Goal: Task Accomplishment & Management: Complete application form

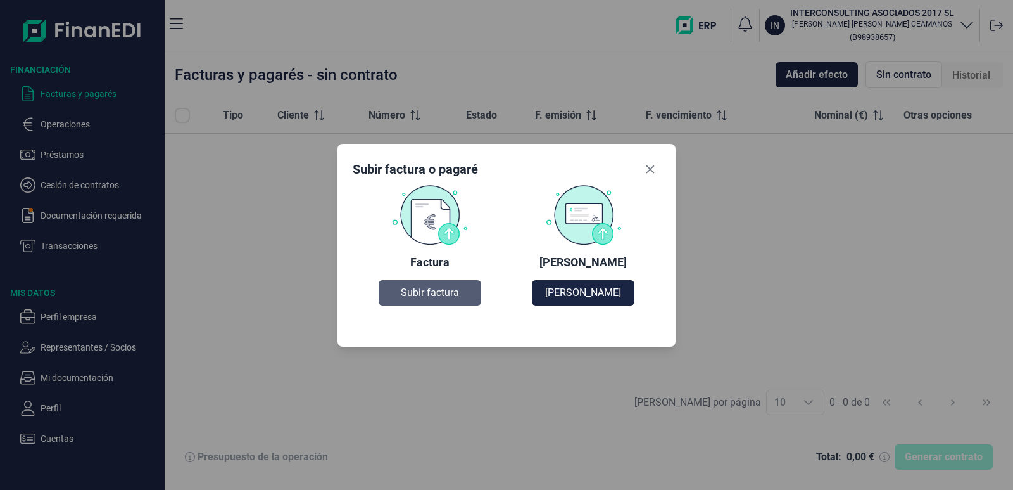
click at [440, 294] on span "Subir factura" at bounding box center [430, 292] width 58 height 15
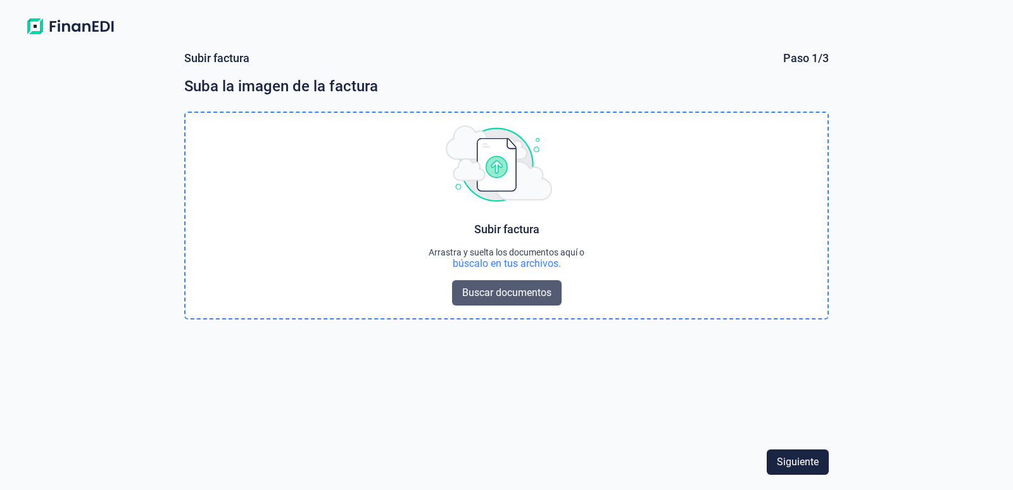
click at [522, 291] on span "Buscar documentos" at bounding box center [506, 292] width 89 height 15
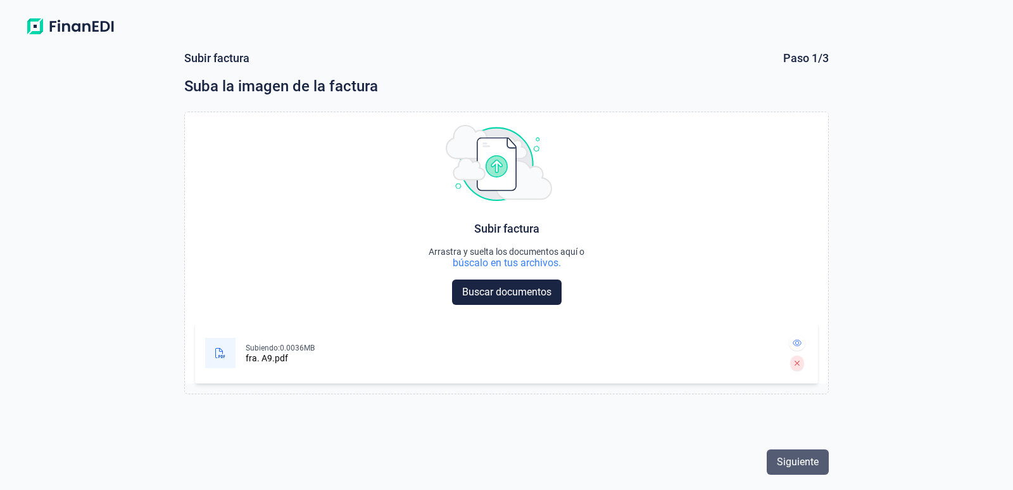
click at [808, 462] on span "Siguiente" at bounding box center [798, 461] width 42 height 15
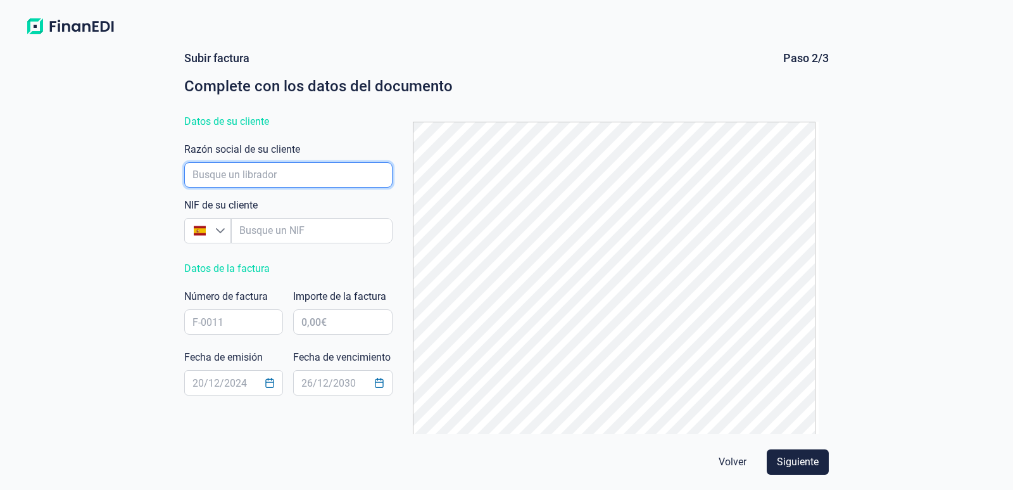
click at [199, 172] on input "empresaAutocomplete" at bounding box center [288, 174] width 208 height 25
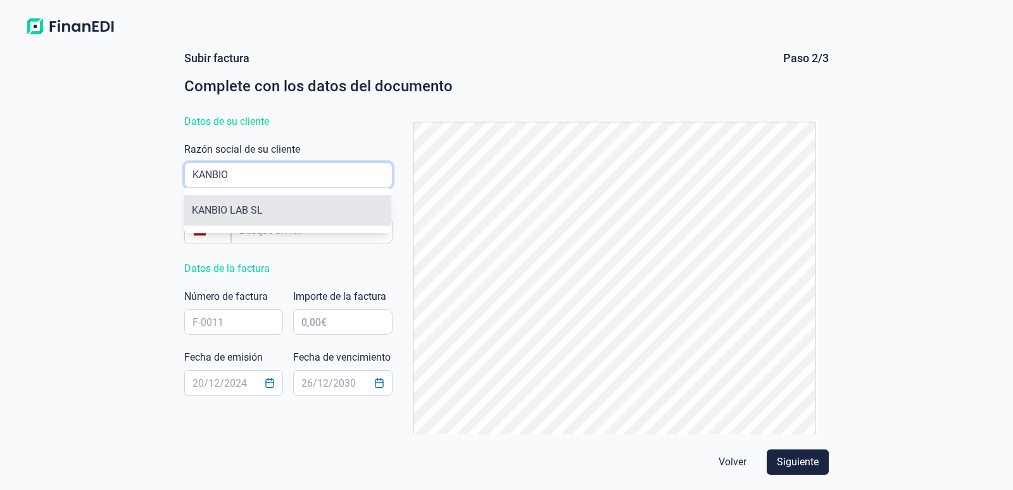
type input "KANBIO"
click at [239, 210] on li "KANBIO LAB SL" at bounding box center [287, 210] width 206 height 30
type input "B02822336"
type input "KANBIO LAB SL"
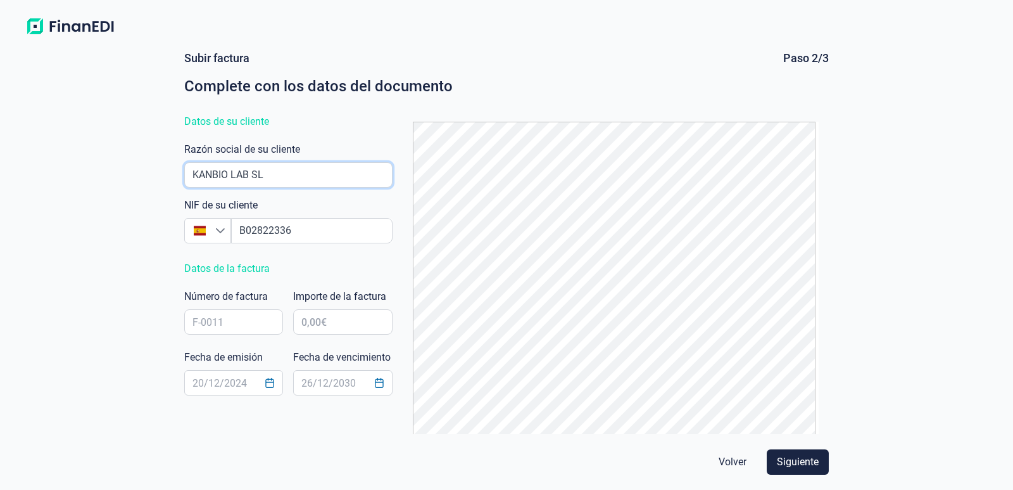
scroll to position [37, 0]
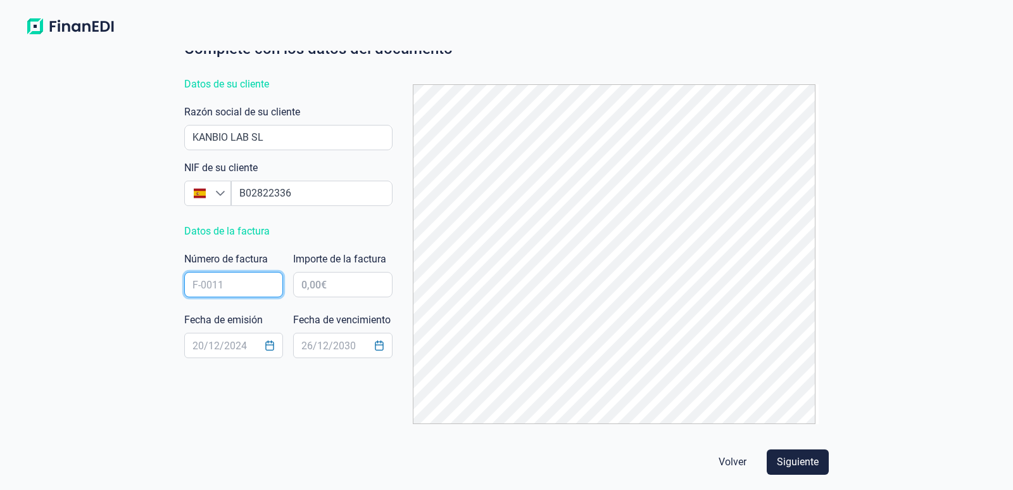
click at [231, 285] on input "text" at bounding box center [233, 284] width 99 height 25
type input "A/9"
click at [332, 284] on input "text" at bounding box center [342, 284] width 99 height 25
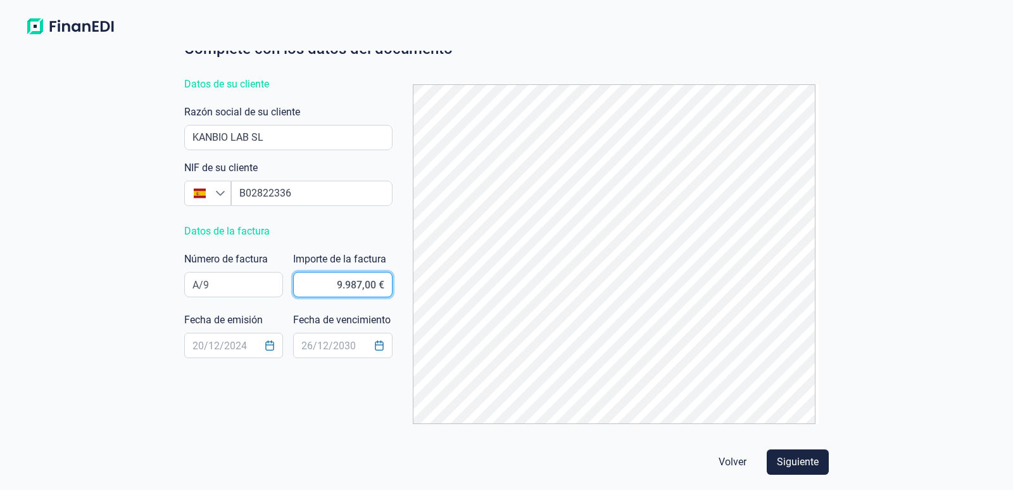
click at [369, 284] on input "9.987,00 €" at bounding box center [342, 284] width 99 height 25
type input "9.987,60 €"
click at [266, 350] on icon "Choose Date" at bounding box center [270, 345] width 8 height 10
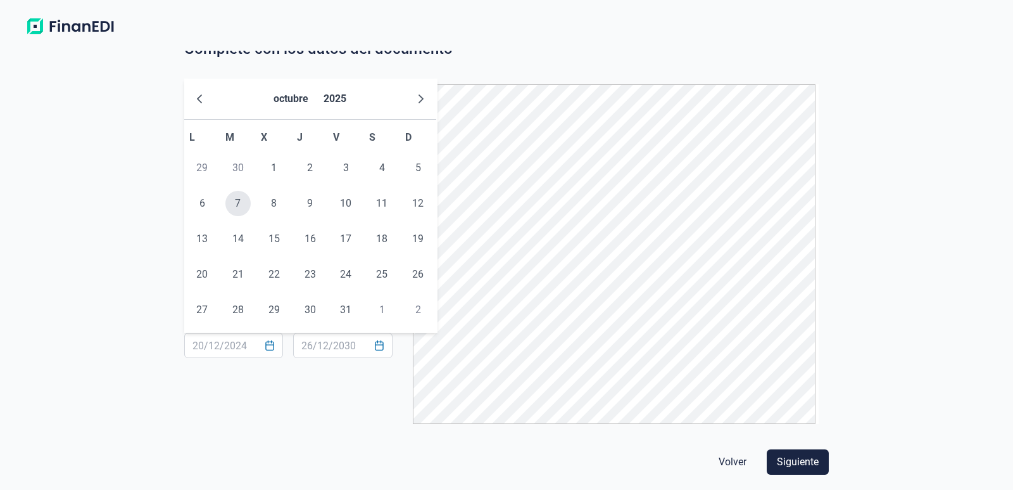
click at [237, 205] on span "7" at bounding box center [237, 203] width 25 height 25
type input "07/10/2025"
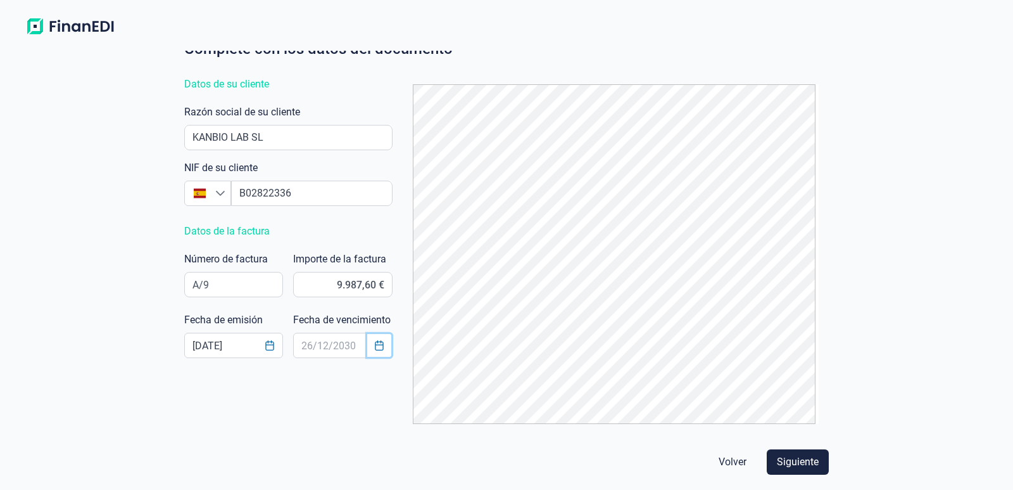
click at [377, 341] on icon "Choose Date" at bounding box center [379, 345] width 10 height 10
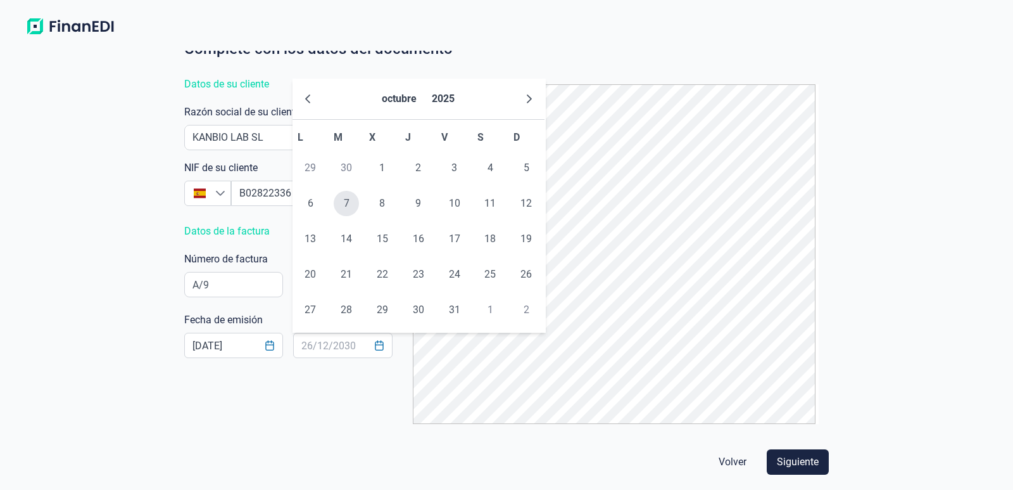
click at [351, 201] on span "7" at bounding box center [346, 203] width 25 height 25
type input "07/10/2025"
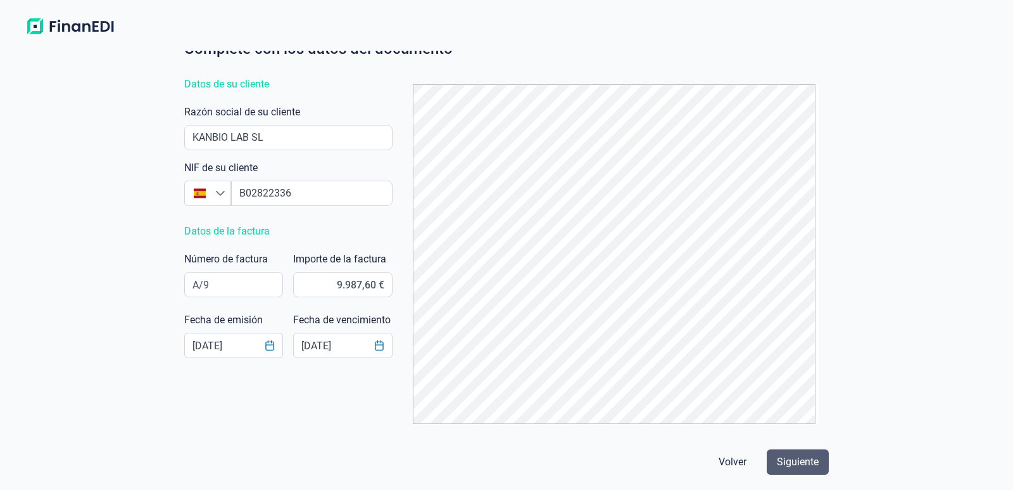
click at [800, 465] on span "Siguiente" at bounding box center [798, 461] width 42 height 15
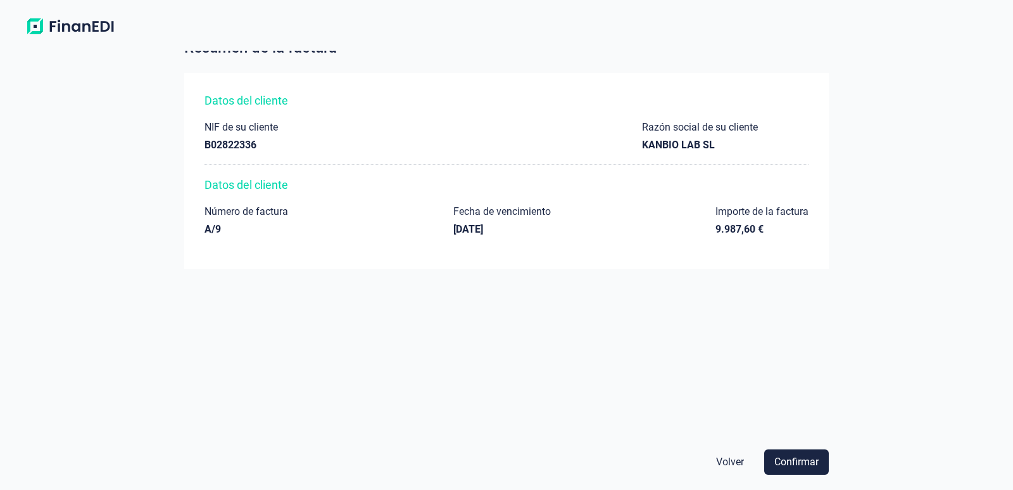
scroll to position [58, 0]
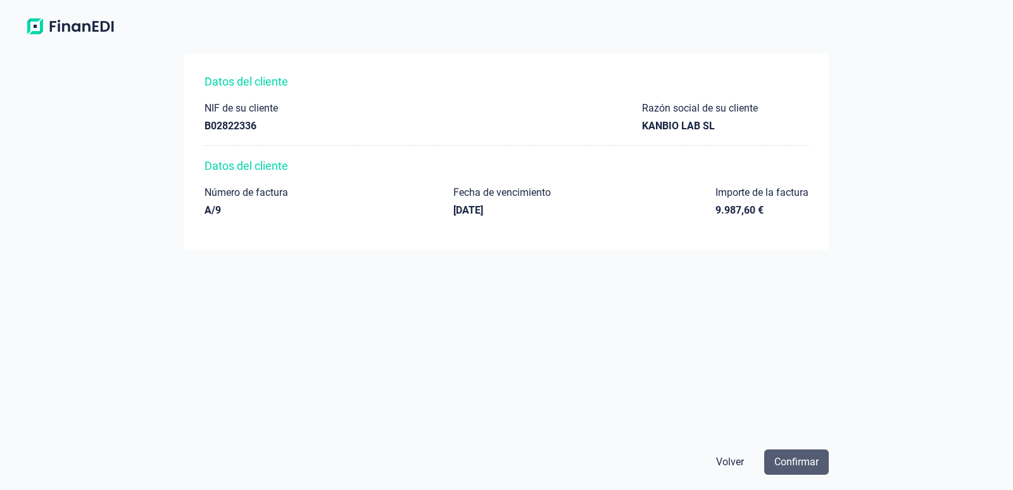
click at [790, 460] on span "Confirmar" at bounding box center [796, 461] width 44 height 15
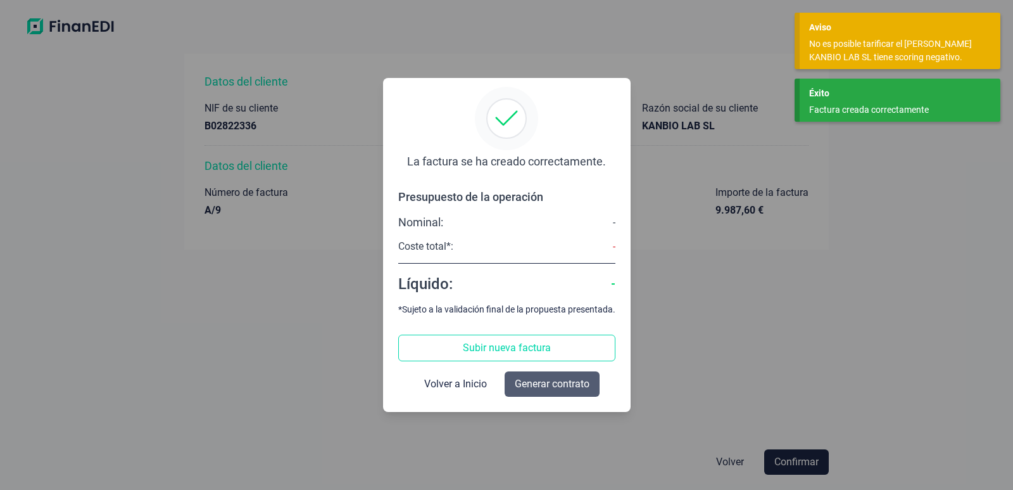
click at [524, 388] on span "Generar contrato" at bounding box center [552, 383] width 75 height 15
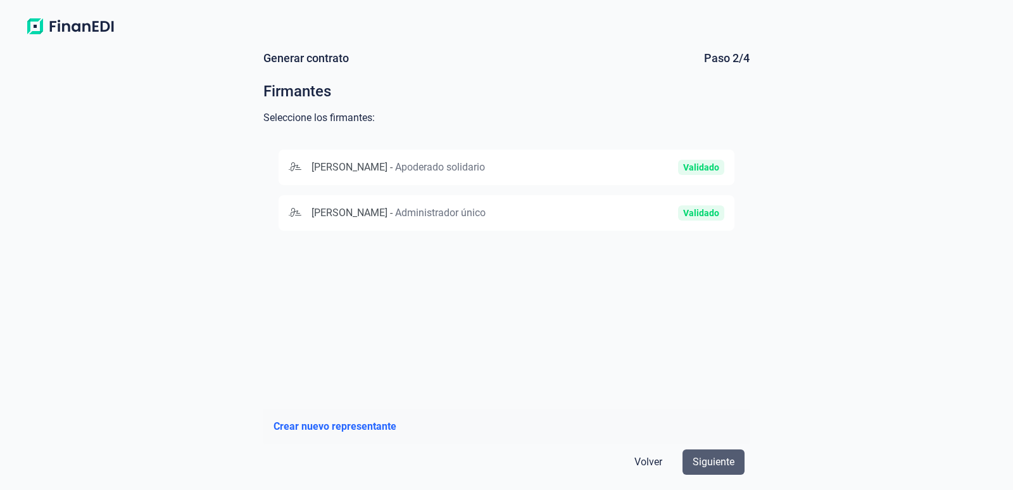
click at [731, 465] on span "Siguiente" at bounding box center [714, 461] width 42 height 15
click at [334, 168] on span "JOSE GAMERO CEAMANOS" at bounding box center [350, 167] width 76 height 12
click at [722, 467] on span "Siguiente" at bounding box center [714, 461] width 42 height 15
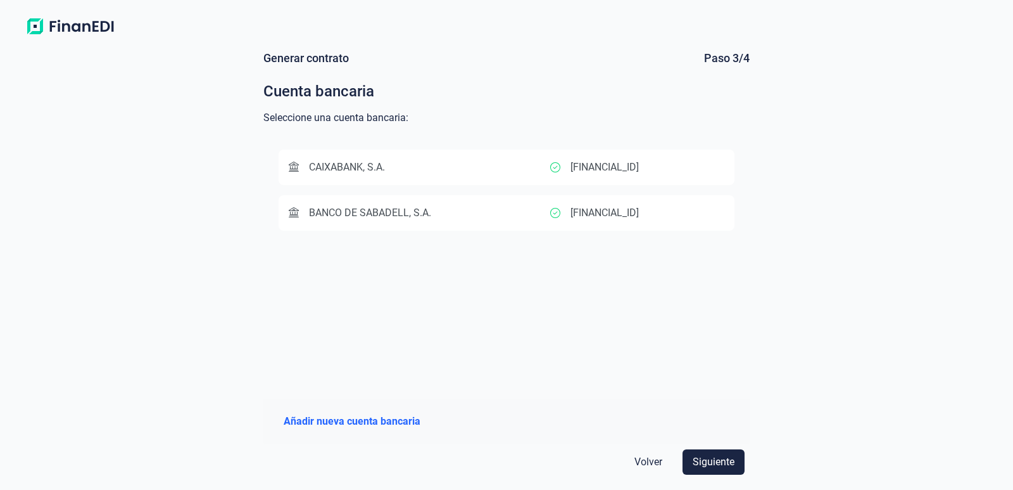
click at [357, 417] on span "Añadir nueva cuenta bancaria" at bounding box center [352, 421] width 137 height 15
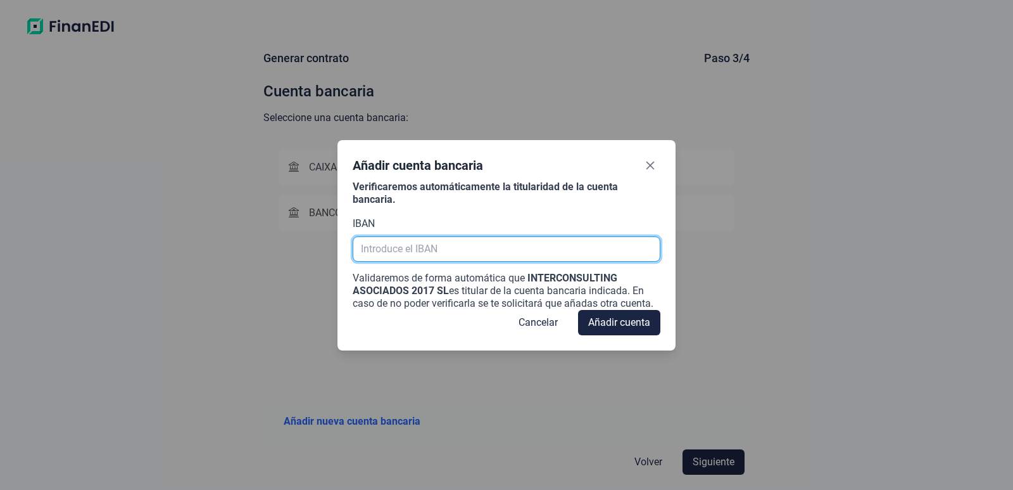
click at [369, 249] on input "text" at bounding box center [506, 248] width 307 height 25
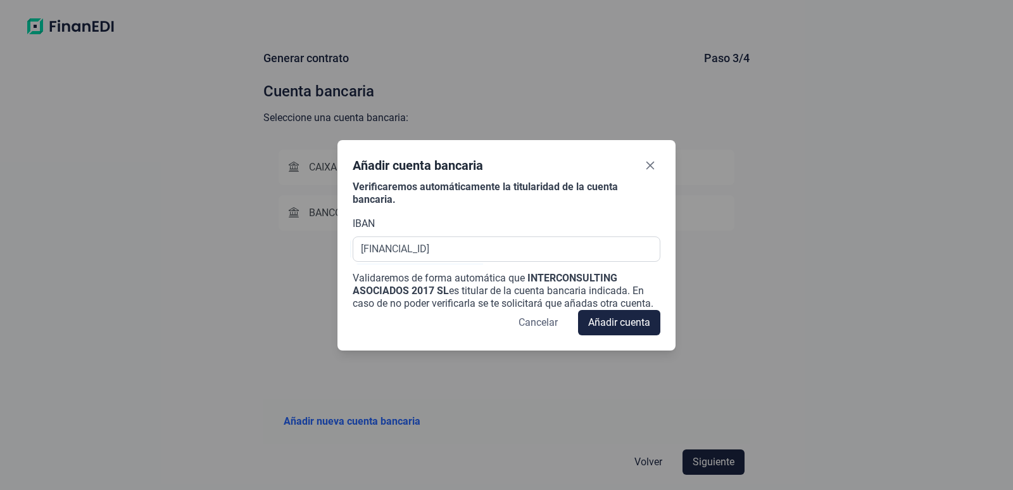
type input "ES64 2100 7669 5602 0020 1859"
click at [534, 321] on span "Cancelar" at bounding box center [538, 322] width 39 height 15
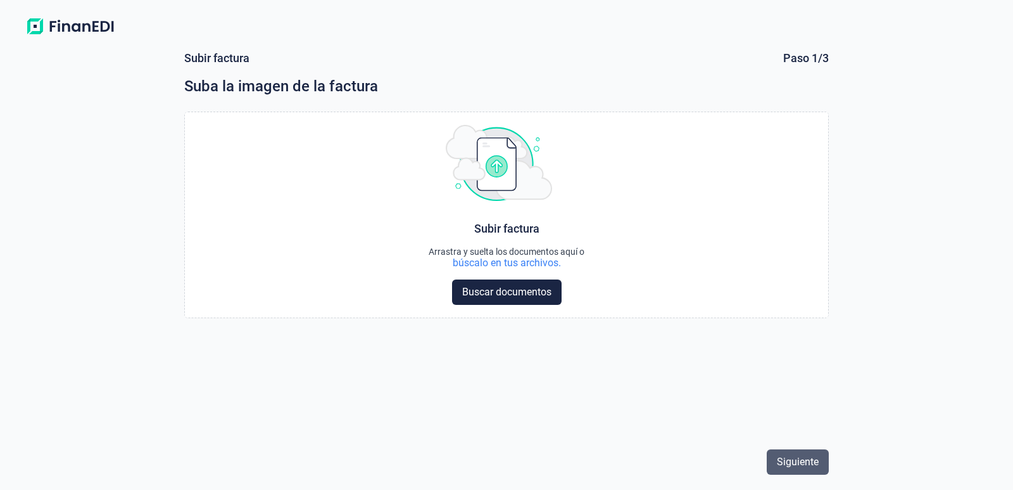
click at [809, 464] on span "Siguiente" at bounding box center [798, 461] width 42 height 15
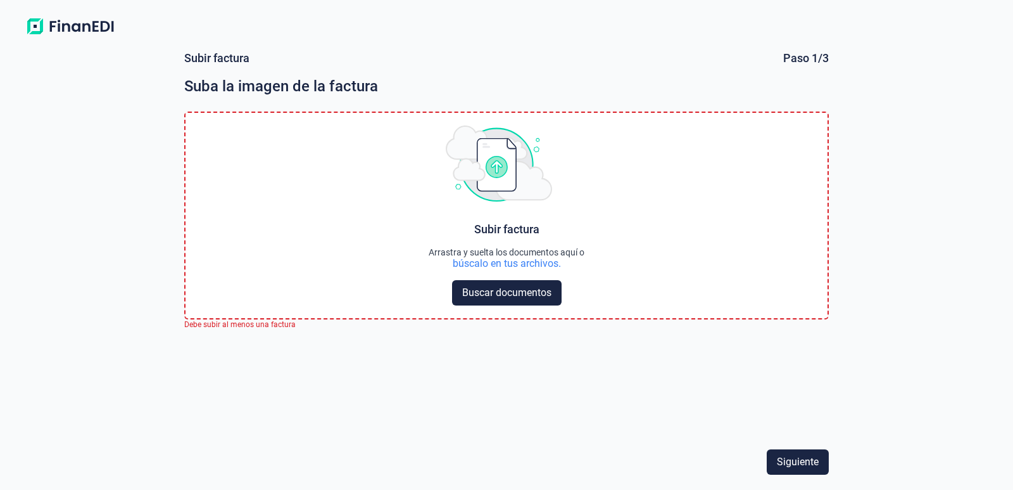
click at [464, 372] on div "Choose Subir factura Arrastra y suelta los documentos aquí o búscalo en tus arc…" at bounding box center [506, 291] width 645 height 360
click at [474, 287] on span "Buscar documentos" at bounding box center [506, 292] width 89 height 15
